Goal: Find contact information: Find contact information

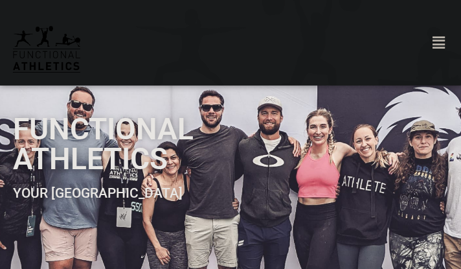
click at [419, 45] on div "Menu About Our Story Meet The Team Our Facilities Careers Independent Trainers …" at bounding box center [410, 42] width 79 height 25
click at [434, 45] on icon "Menu Toggle" at bounding box center [439, 43] width 12 height 14
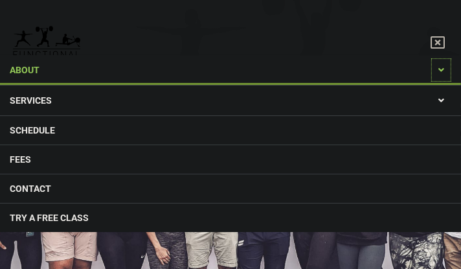
click at [437, 69] on span at bounding box center [442, 69] width 20 height 23
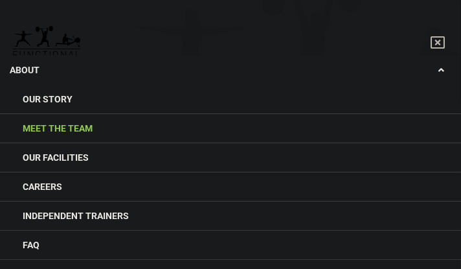
click at [60, 132] on link "Meet The Team" at bounding box center [230, 128] width 461 height 29
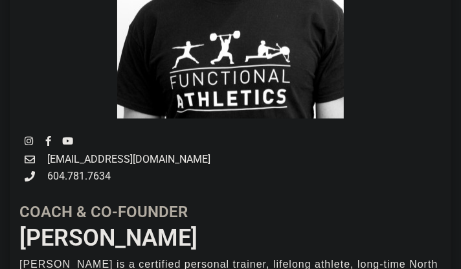
scroll to position [648, 0]
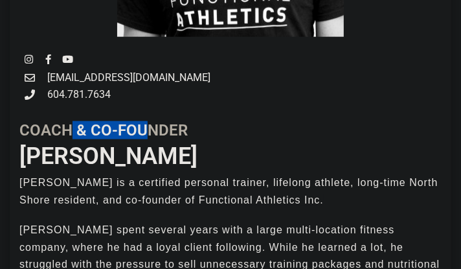
drag, startPoint x: 78, startPoint y: 134, endPoint x: 148, endPoint y: 137, distance: 69.4
click at [148, 137] on h5 "Coach & Co-Founder" at bounding box center [230, 130] width 423 height 16
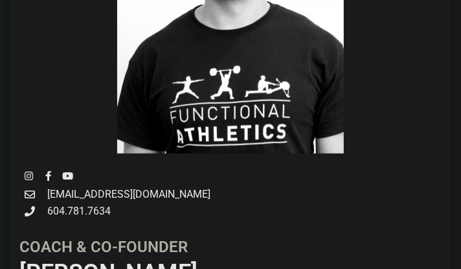
scroll to position [519, 0]
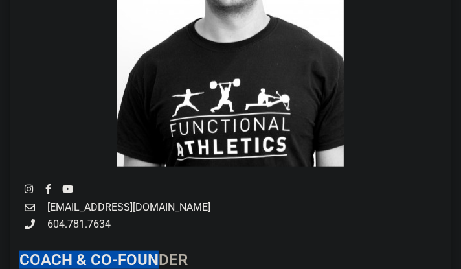
drag, startPoint x: 97, startPoint y: 224, endPoint x: 148, endPoint y: 233, distance: 52.0
click at [161, 242] on div "Instagram Facebook-f Youtube [EMAIL_ADDRESS][DOMAIN_NAME] 604.781.7634 Coach & …" at bounding box center [231, 242] width 442 height 755
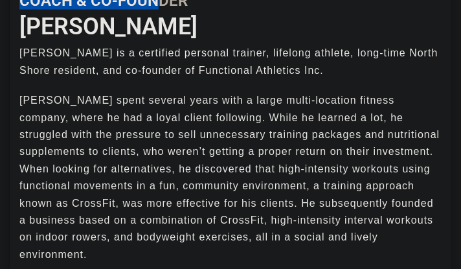
scroll to position [583, 0]
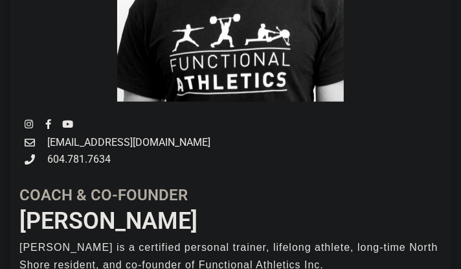
drag, startPoint x: 132, startPoint y: 237, endPoint x: 117, endPoint y: 210, distance: 31.4
drag, startPoint x: 120, startPoint y: 170, endPoint x: 50, endPoint y: 163, distance: 70.3
copy span "604.781.7634"
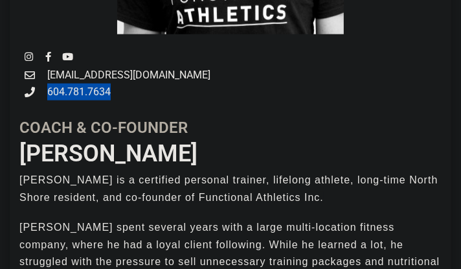
scroll to position [713, 0]
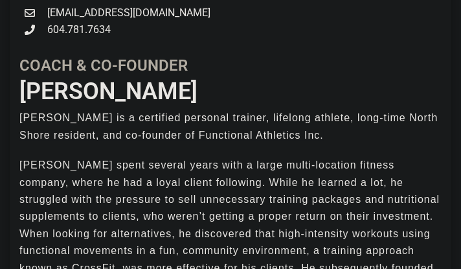
click at [210, 128] on span "[PERSON_NAME] is a certified personal trainer, lifelong athlete, long-time Nort…" at bounding box center [228, 126] width 419 height 28
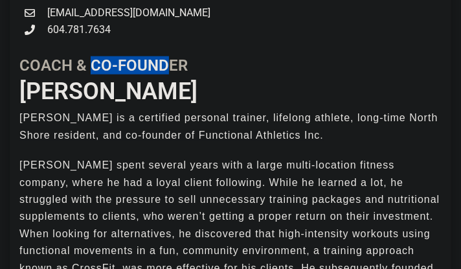
drag, startPoint x: 87, startPoint y: 60, endPoint x: 190, endPoint y: 71, distance: 102.9
click at [180, 70] on h5 "Coach & Co-Founder" at bounding box center [230, 66] width 423 height 16
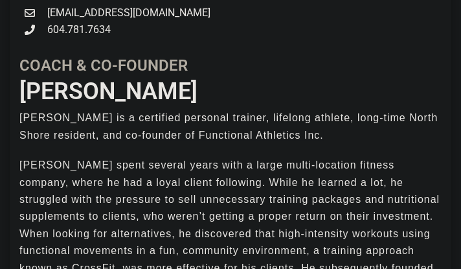
click at [209, 165] on p "[PERSON_NAME] spent several years with a large multi-location fitness company, …" at bounding box center [230, 242] width 423 height 171
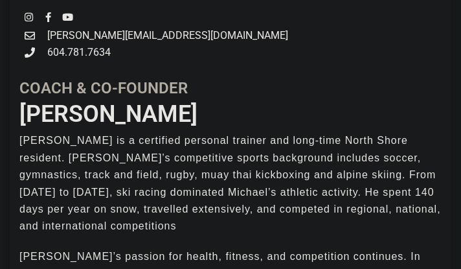
scroll to position [1491, 0]
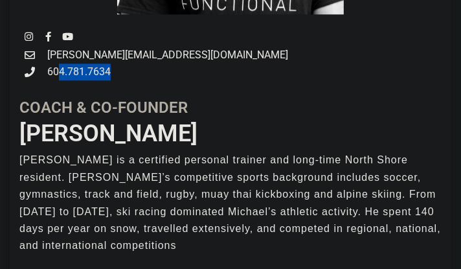
drag, startPoint x: 117, startPoint y: 64, endPoint x: 61, endPoint y: 69, distance: 56.0
click at [87, 122] on h3 "[PERSON_NAME]" at bounding box center [230, 133] width 423 height 23
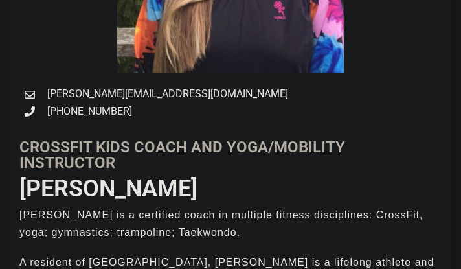
scroll to position [2398, 0]
